Goal: Find specific page/section: Find specific page/section

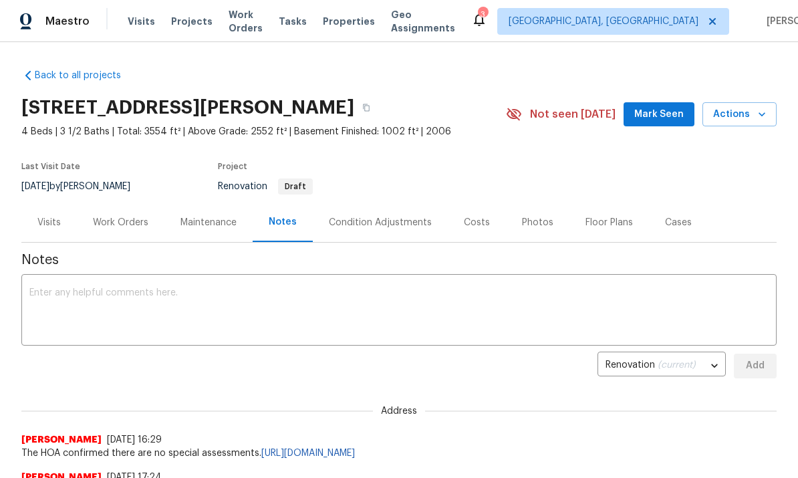
click at [55, 204] on div "Visits" at bounding box center [48, 222] width 55 height 39
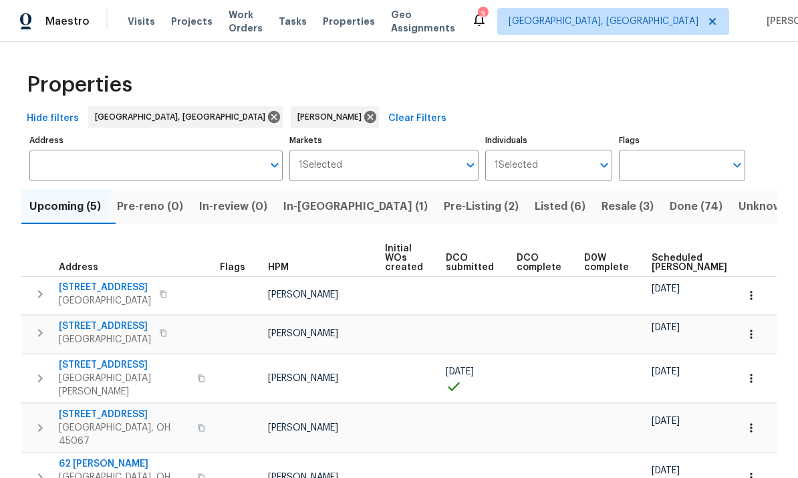
scroll to position [47, 0]
click at [39, 370] on icon "button" at bounding box center [40, 378] width 16 height 16
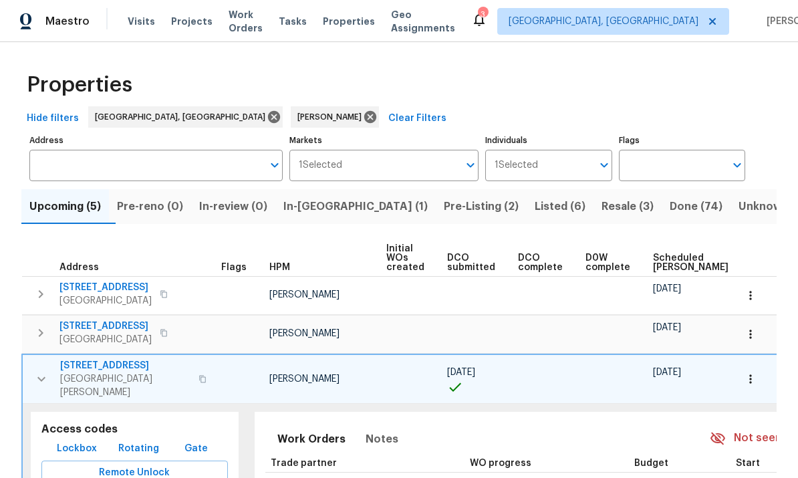
click at [70, 440] on span "Lockbox" at bounding box center [77, 448] width 40 height 17
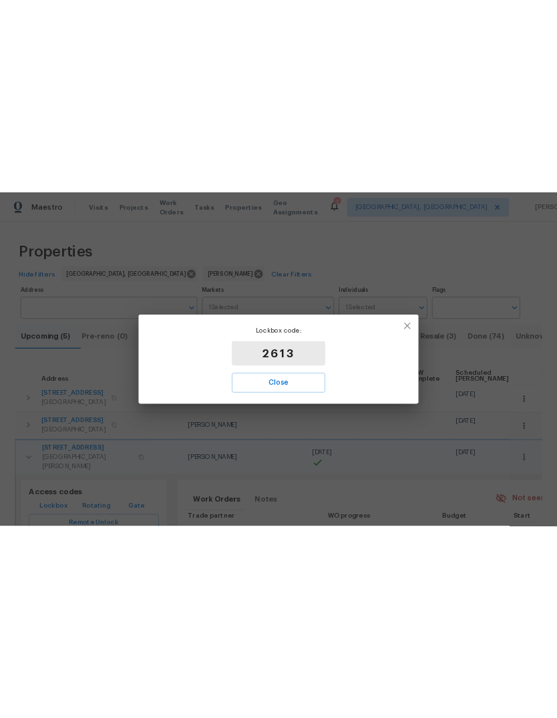
scroll to position [0, 0]
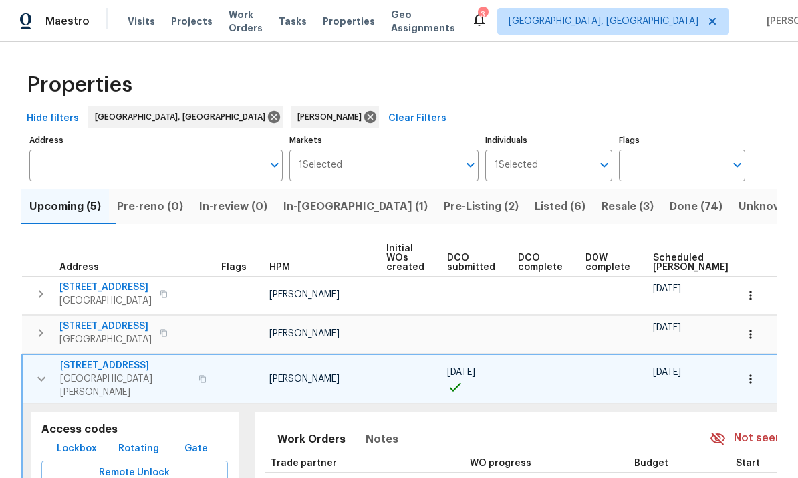
click at [793, 337] on div "Properties Hide filters Cincinnati, OH Robert Carl Clear Filters Address Addres…" at bounding box center [399, 413] width 798 height 743
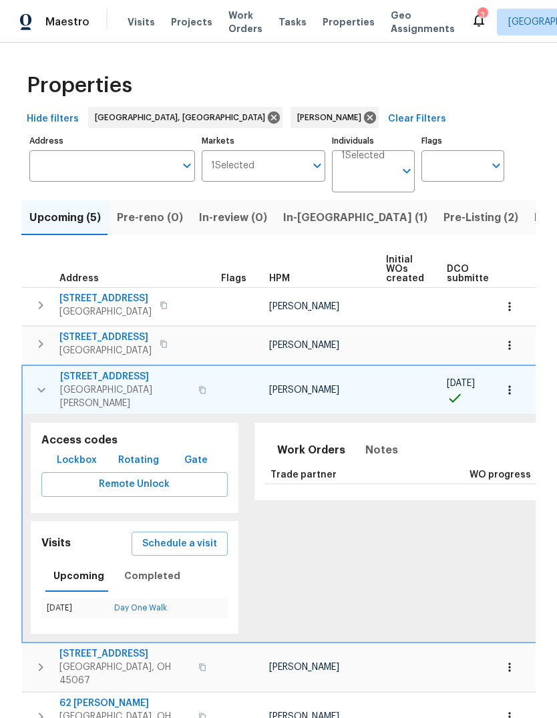
click at [535, 225] on span "Listed (6)" at bounding box center [560, 217] width 51 height 19
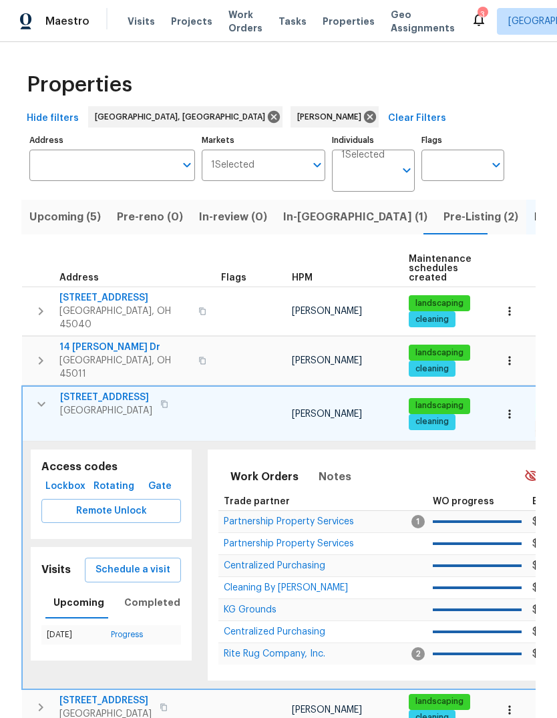
click at [394, 163] on input "Individuals" at bounding box center [368, 175] width 53 height 31
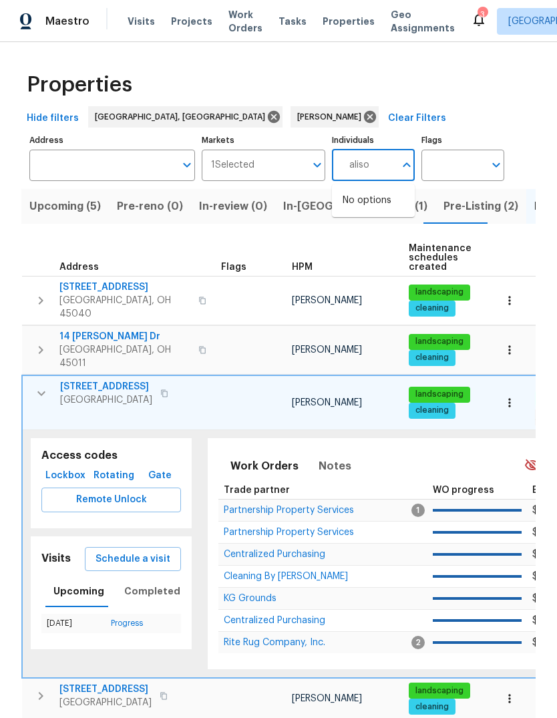
type input "alison"
click at [389, 207] on li "Alison Brice" at bounding box center [373, 208] width 61 height 28
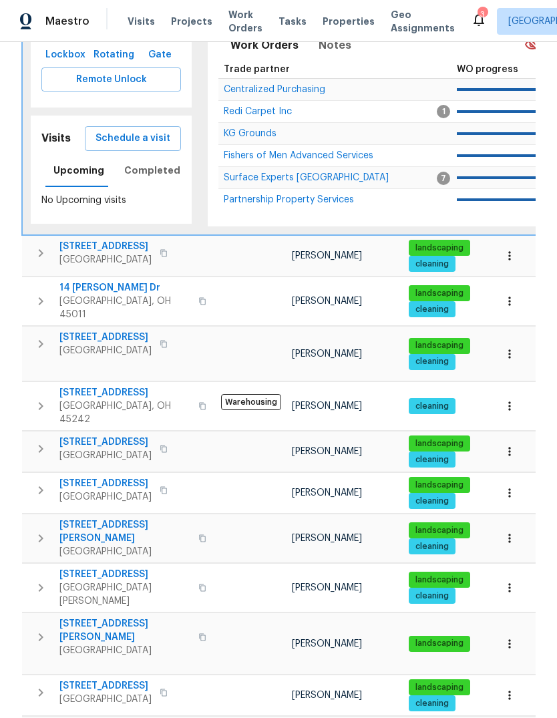
scroll to position [426, 0]
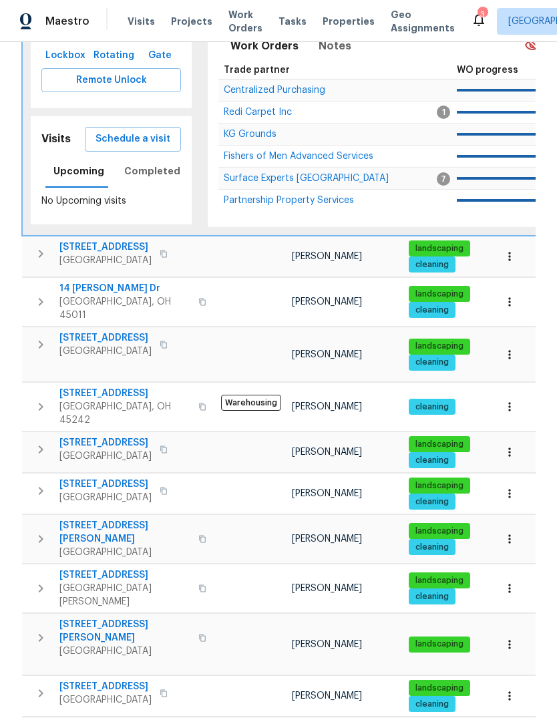
click at [88, 477] on span "Cincinnati, OH 45246" at bounding box center [124, 651] width 131 height 13
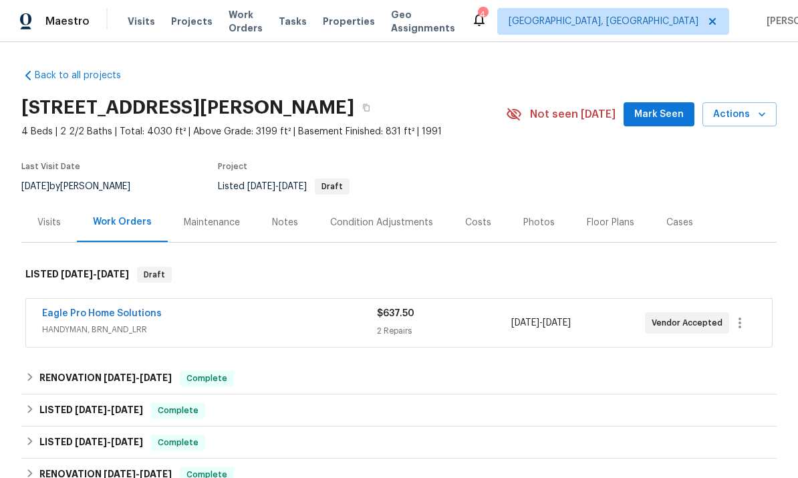
click at [547, 219] on div "Photos" at bounding box center [538, 222] width 63 height 39
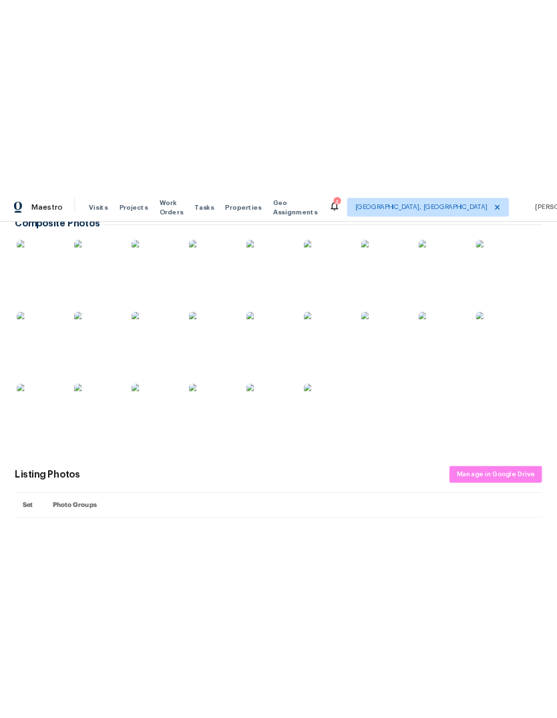
scroll to position [247, 0]
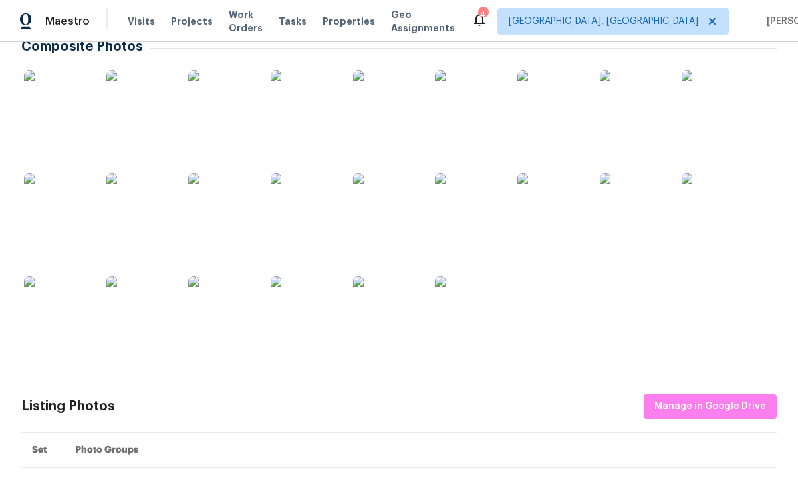
click at [229, 326] on img at bounding box center [221, 309] width 67 height 67
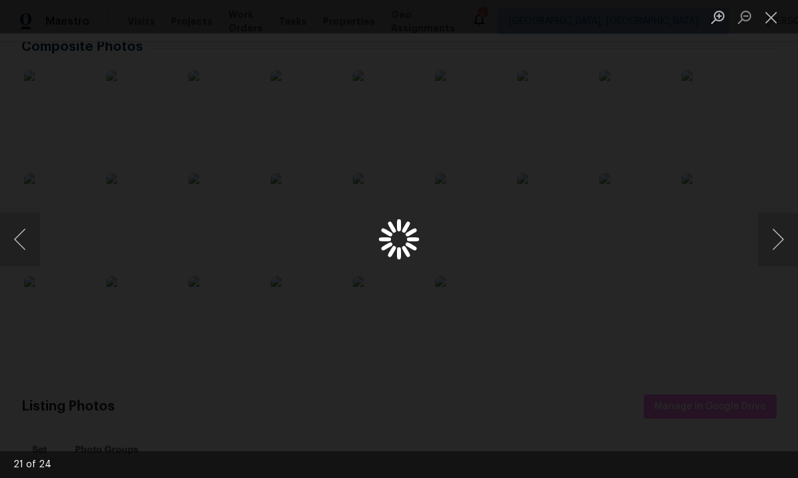
click at [769, 229] on button "Next image" at bounding box center [778, 239] width 40 height 53
click at [771, 236] on button "Next image" at bounding box center [778, 239] width 40 height 53
click at [768, 237] on button "Next image" at bounding box center [778, 239] width 40 height 53
click at [766, 231] on button "Next image" at bounding box center [778, 239] width 40 height 53
click at [767, 235] on button "Next image" at bounding box center [778, 239] width 40 height 53
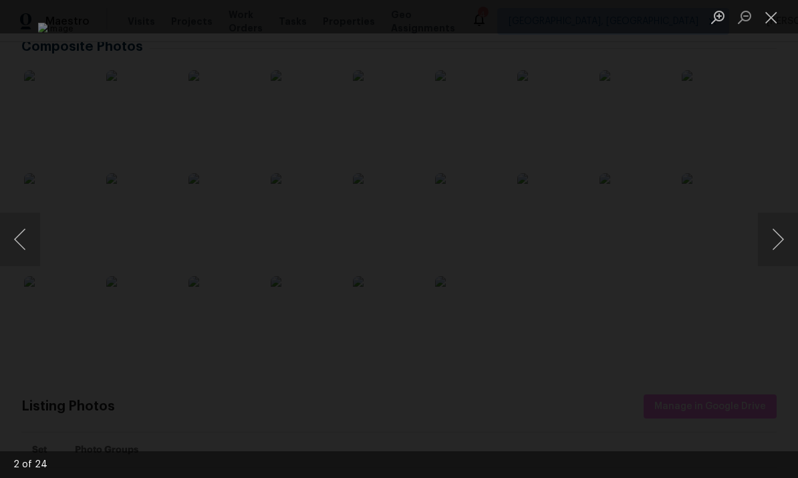
click at [769, 241] on button "Next image" at bounding box center [778, 239] width 40 height 53
click at [769, 239] on button "Next image" at bounding box center [778, 239] width 40 height 53
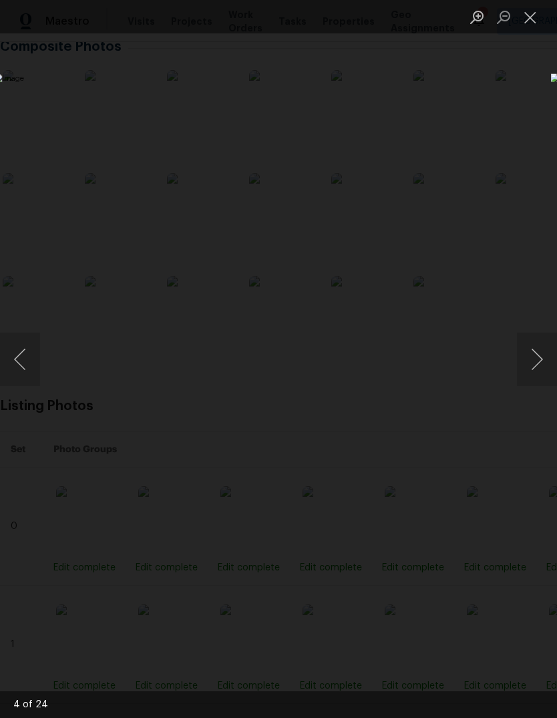
click at [521, 374] on button "Next image" at bounding box center [537, 359] width 40 height 53
click at [534, 362] on button "Next image" at bounding box center [537, 359] width 40 height 53
click at [532, 360] on button "Next image" at bounding box center [537, 359] width 40 height 53
click at [533, 358] on button "Next image" at bounding box center [537, 359] width 40 height 53
click at [535, 359] on button "Next image" at bounding box center [537, 359] width 40 height 53
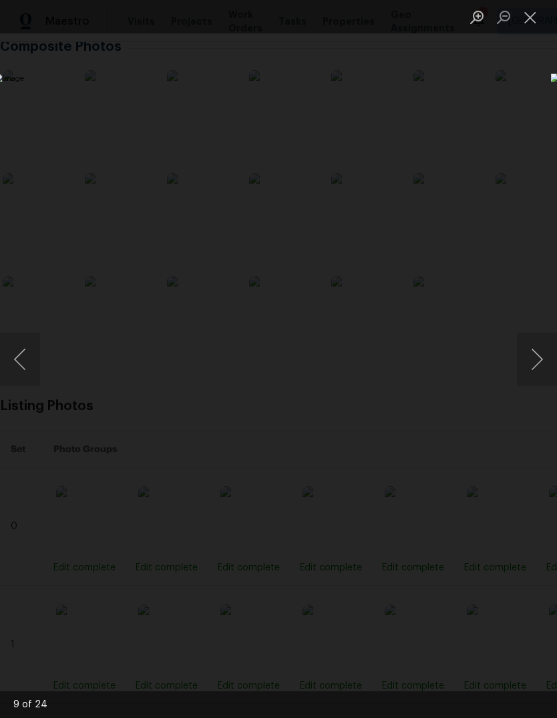
click at [533, 19] on button "Close lightbox" at bounding box center [530, 16] width 27 height 23
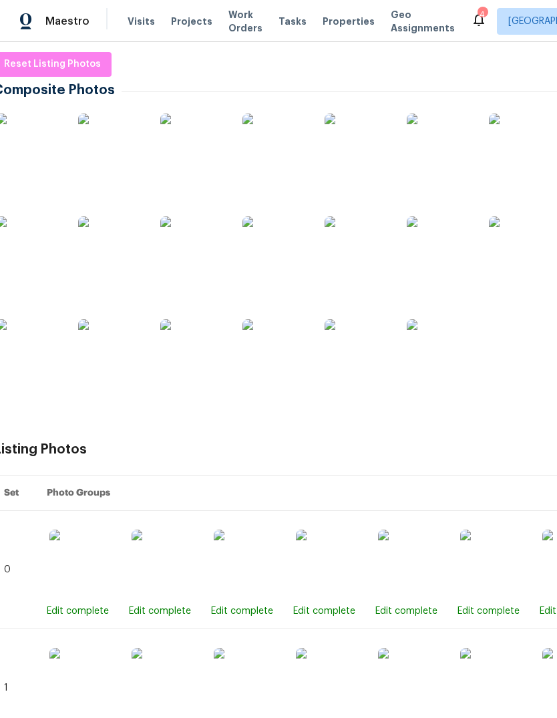
scroll to position [194, 7]
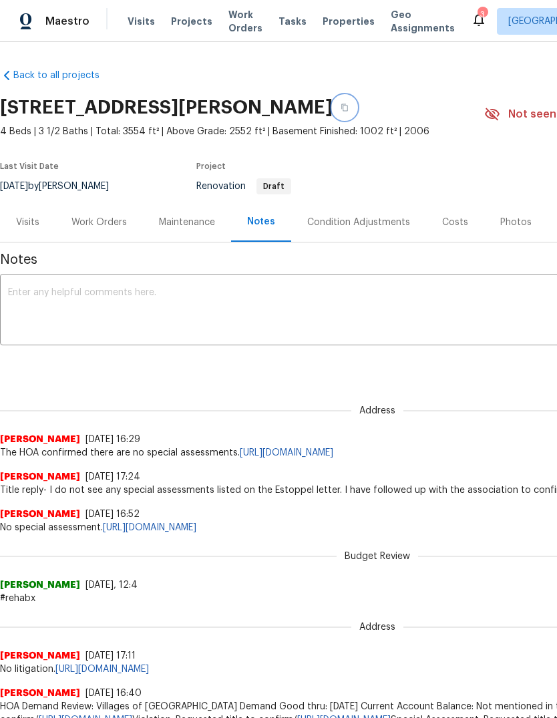
click at [357, 108] on button "button" at bounding box center [345, 108] width 24 height 24
